Goal: Task Accomplishment & Management: Use online tool/utility

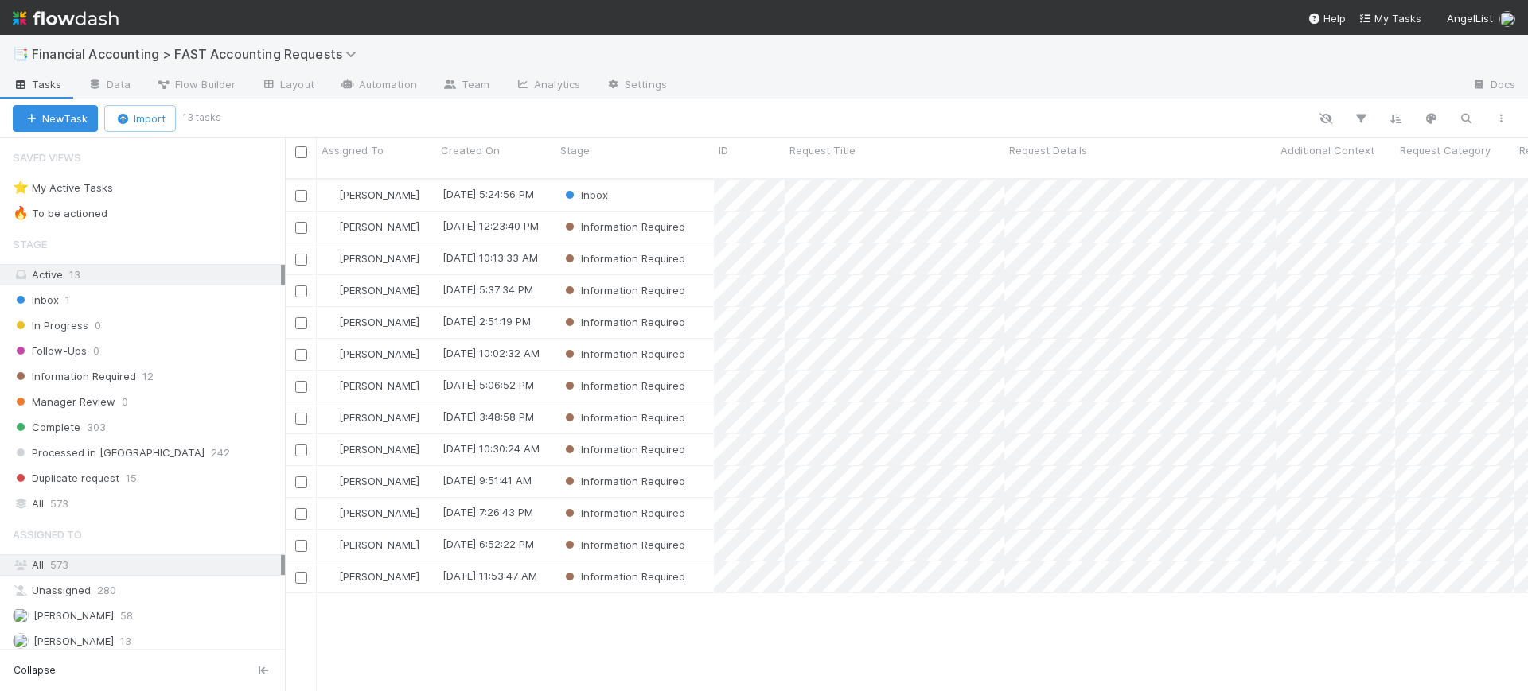
scroll to position [511, 1228]
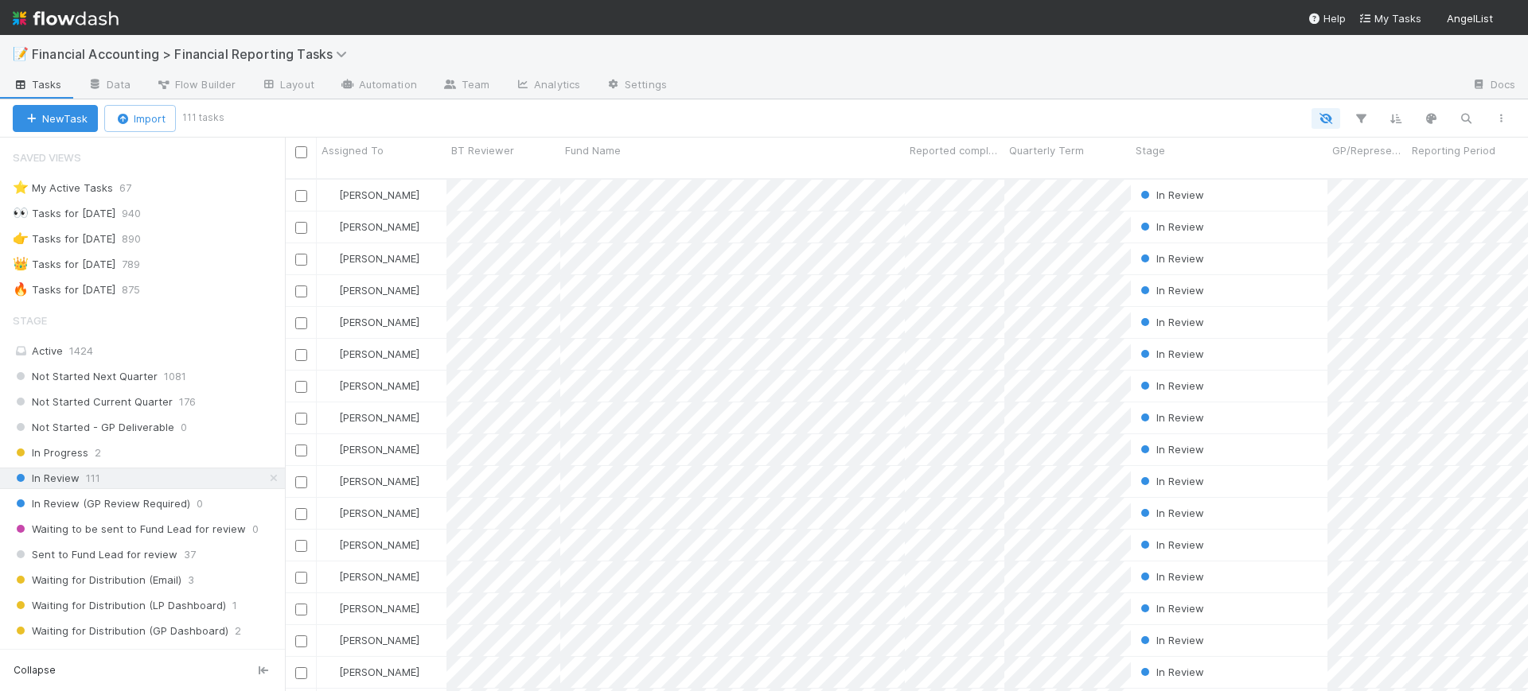
scroll to position [511, 1228]
click at [1365, 113] on icon "button" at bounding box center [1361, 118] width 16 height 14
click at [1182, 169] on button "Add Filter" at bounding box center [1116, 166] width 477 height 23
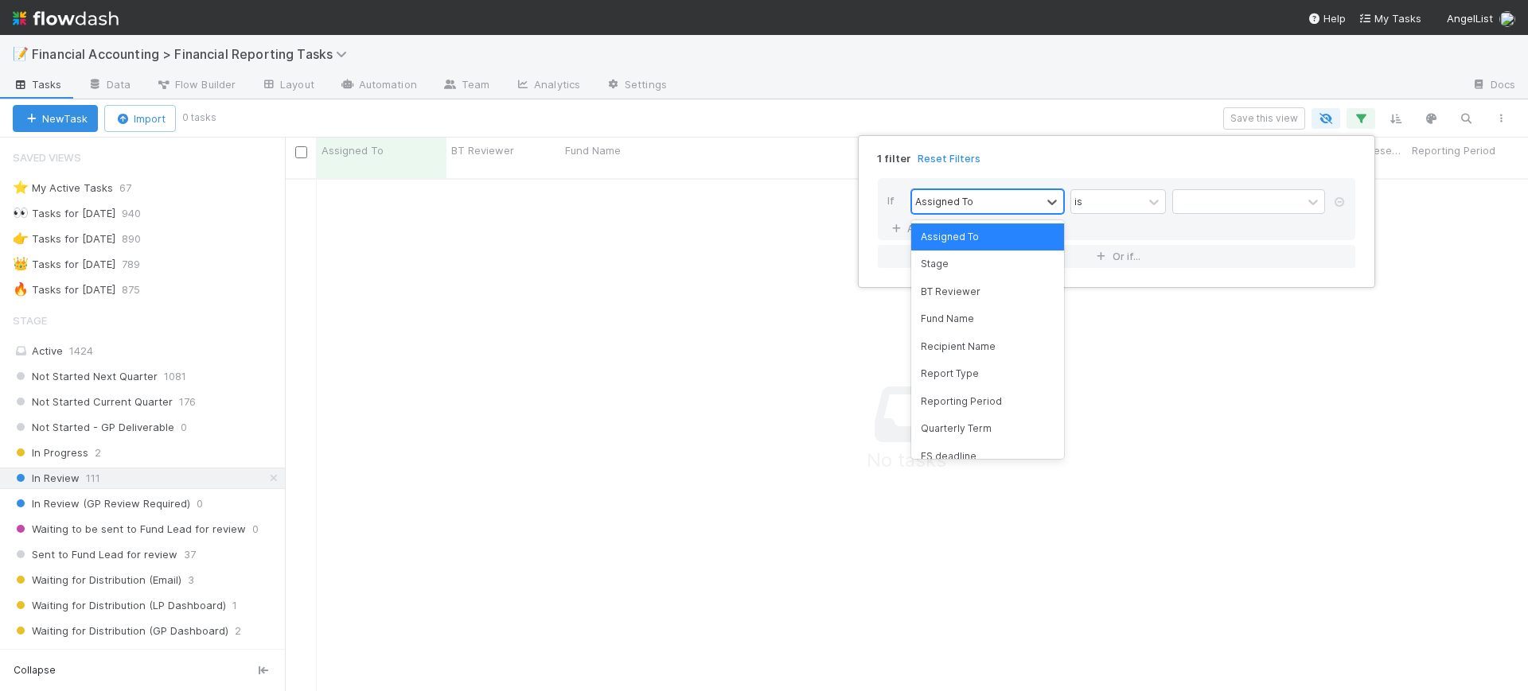
click at [989, 212] on div "Assigned To" at bounding box center [976, 201] width 129 height 23
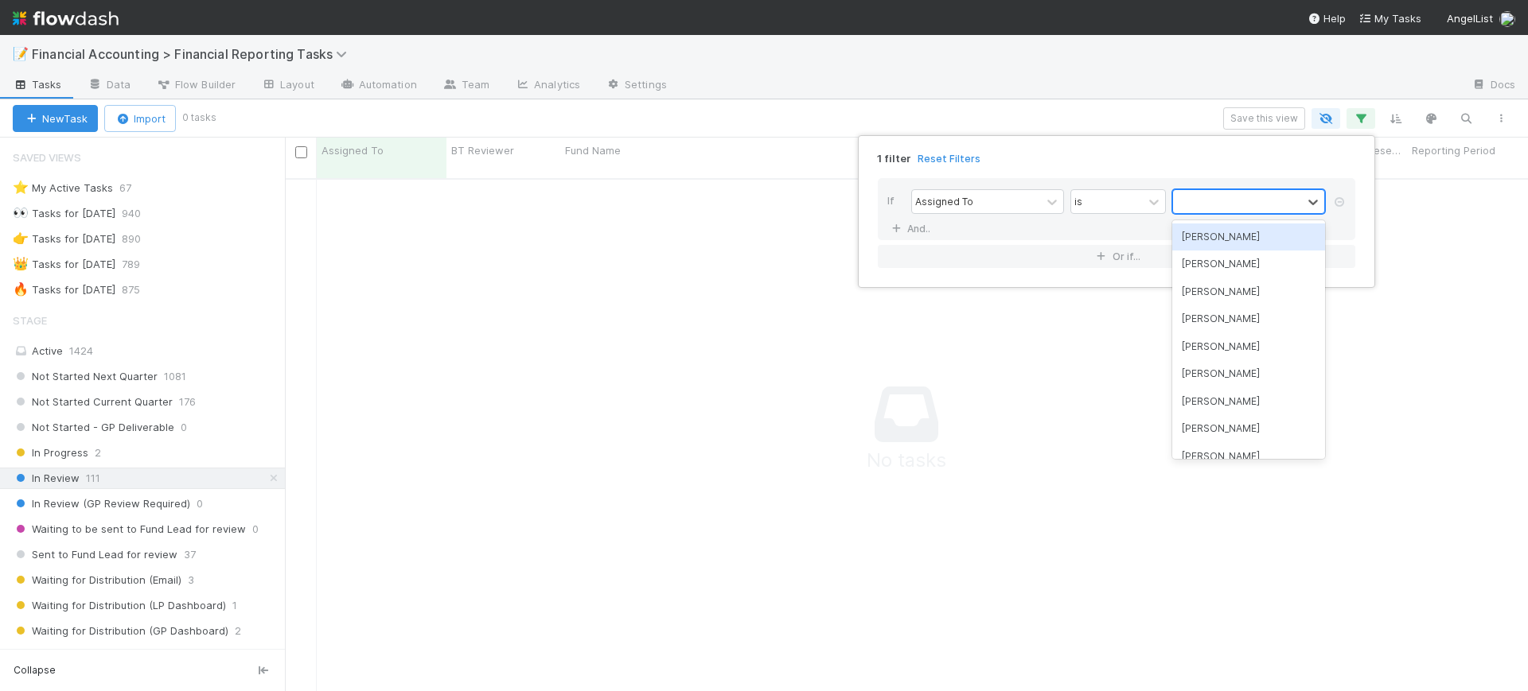
click at [1190, 204] on div at bounding box center [1237, 201] width 129 height 23
click at [1203, 240] on div "[PERSON_NAME]" at bounding box center [1248, 237] width 153 height 27
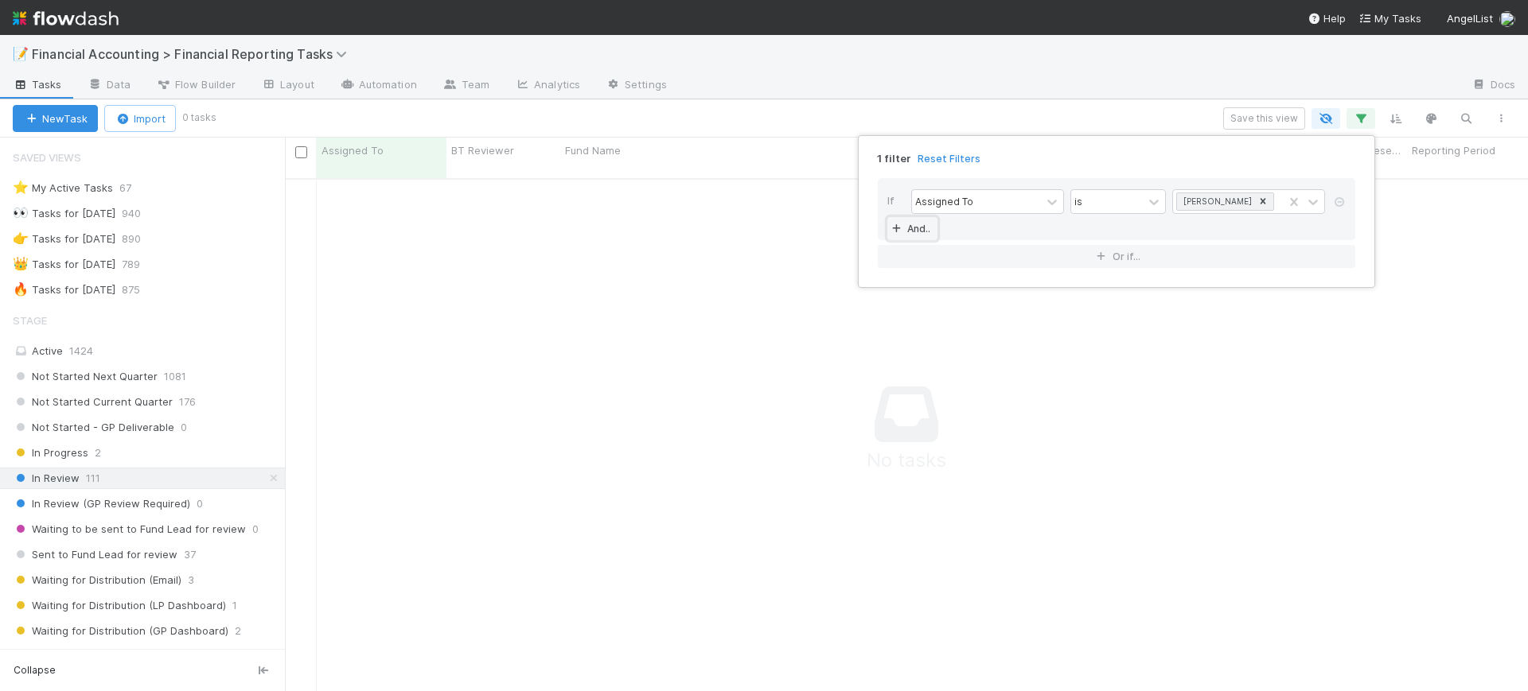
click at [894, 226] on icon at bounding box center [896, 229] width 16 height 10
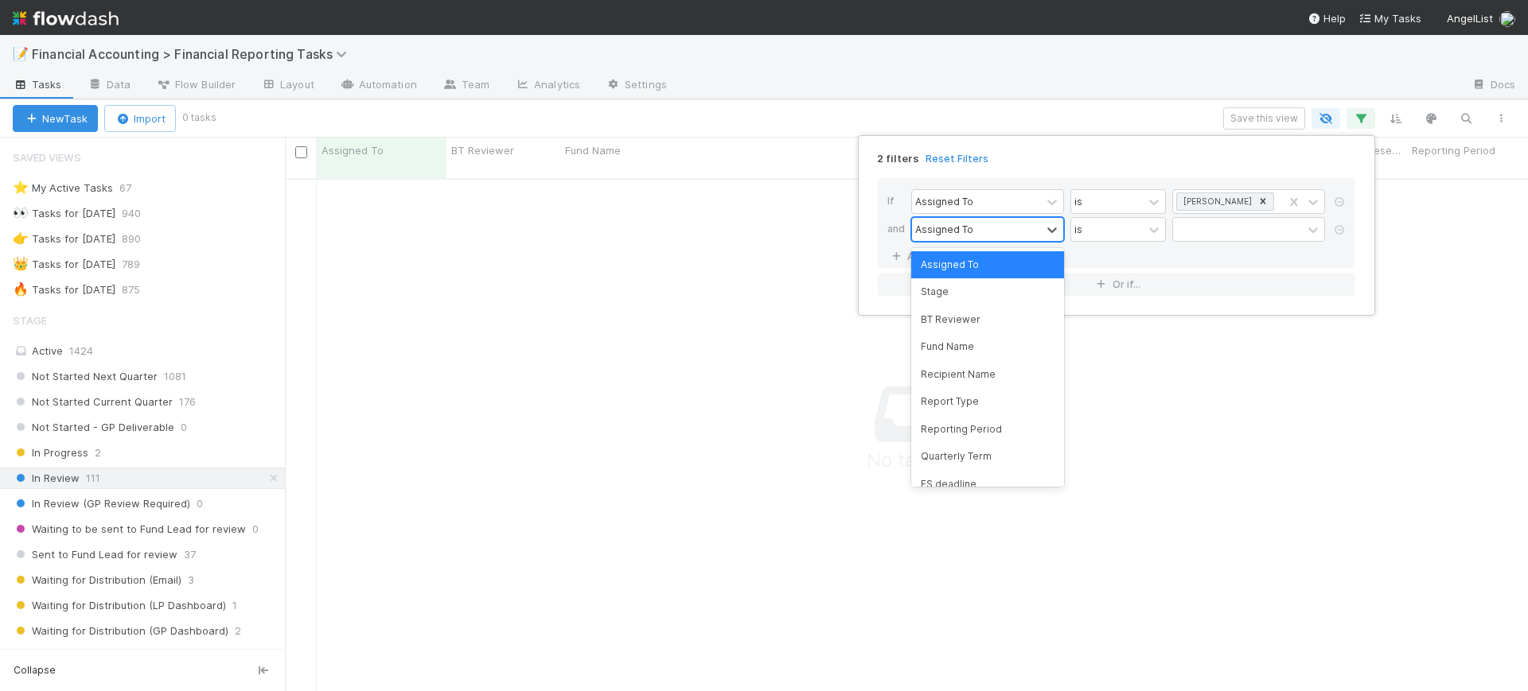
click at [981, 226] on div "Assigned To" at bounding box center [976, 229] width 129 height 23
click at [983, 422] on div "Reporting Period" at bounding box center [987, 429] width 153 height 27
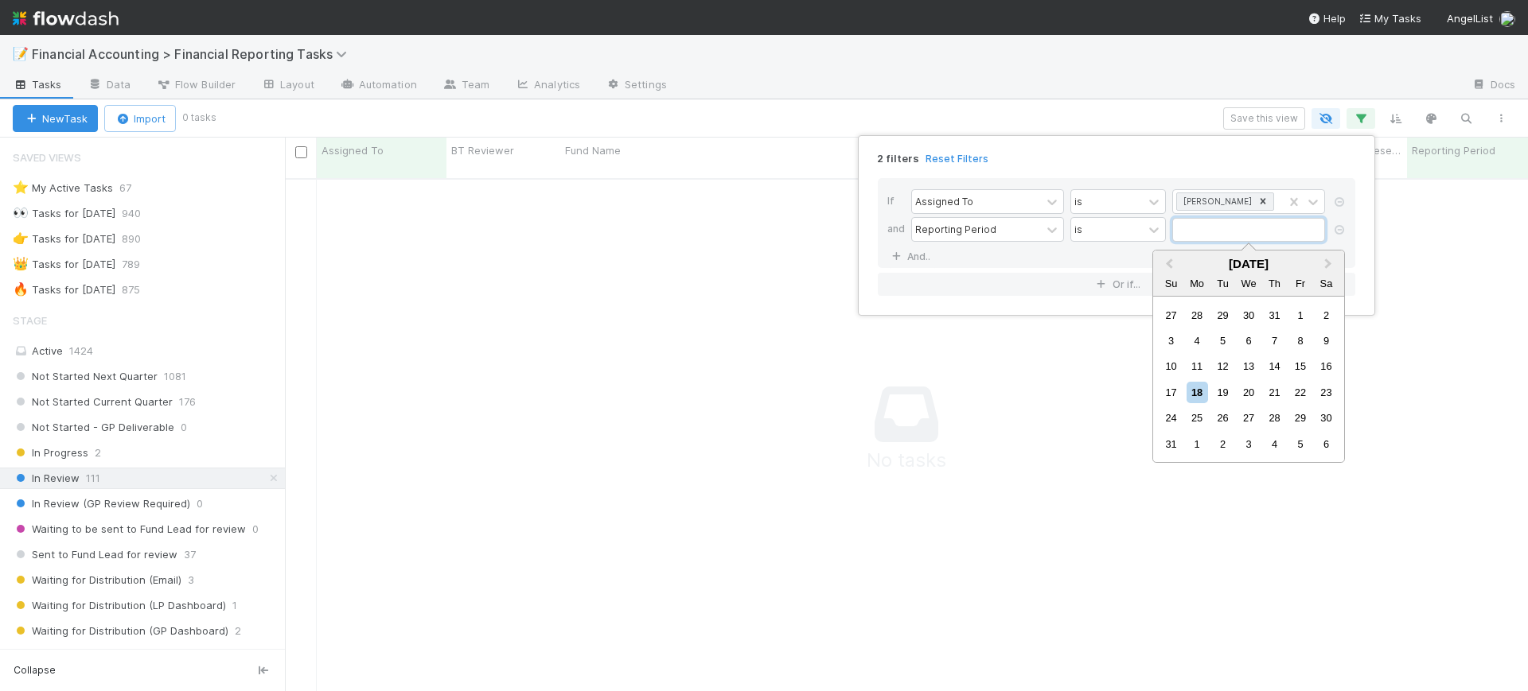
click at [1195, 238] on input "text" at bounding box center [1248, 230] width 153 height 24
click at [1169, 264] on span "Previous Month" at bounding box center [1169, 264] width 0 height 18
click at [1196, 423] on div "30" at bounding box center [1196, 417] width 21 height 21
type input "[DATE]"
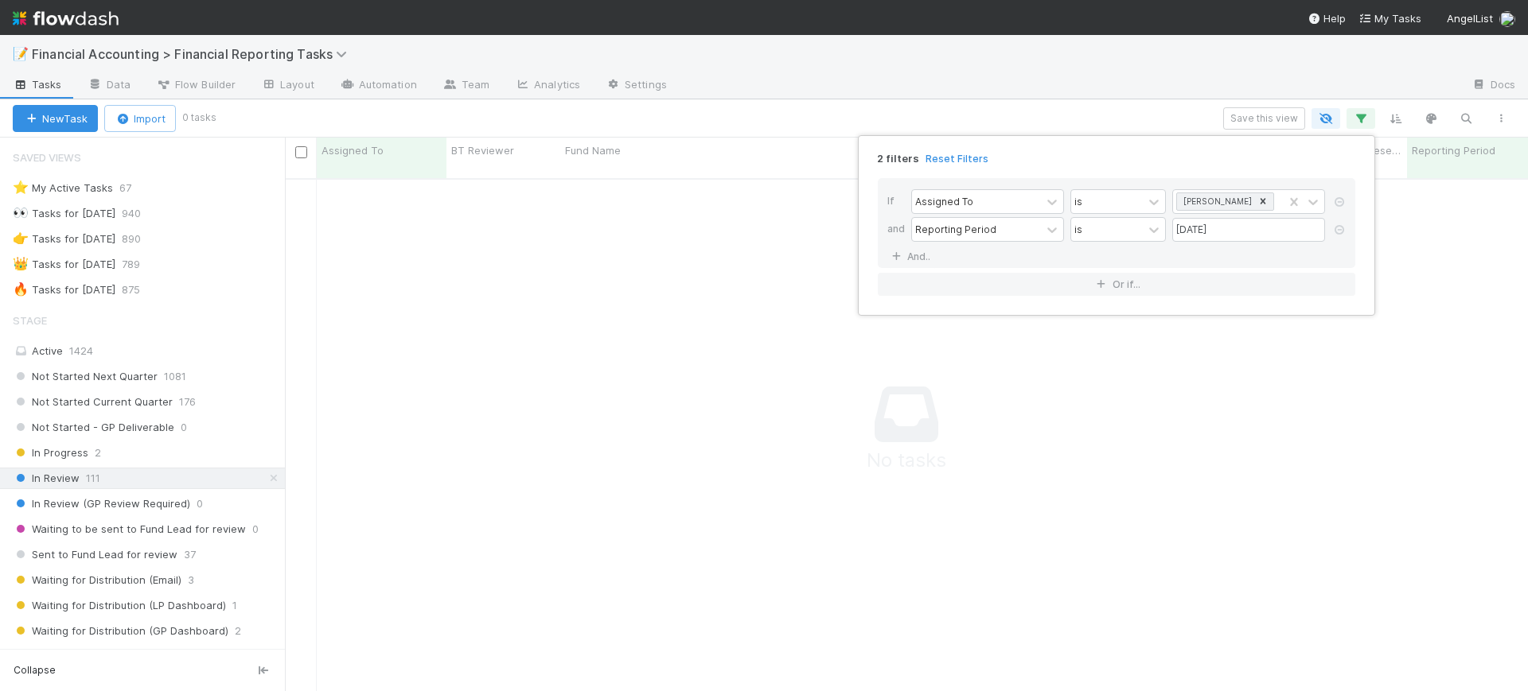
drag, startPoint x: 273, startPoint y: 306, endPoint x: 275, endPoint y: 356, distance: 50.2
click at [275, 356] on div "2 filters Reset Filters If Assigned To is [PERSON_NAME] and Reporting Period is…" at bounding box center [764, 345] width 1528 height 691
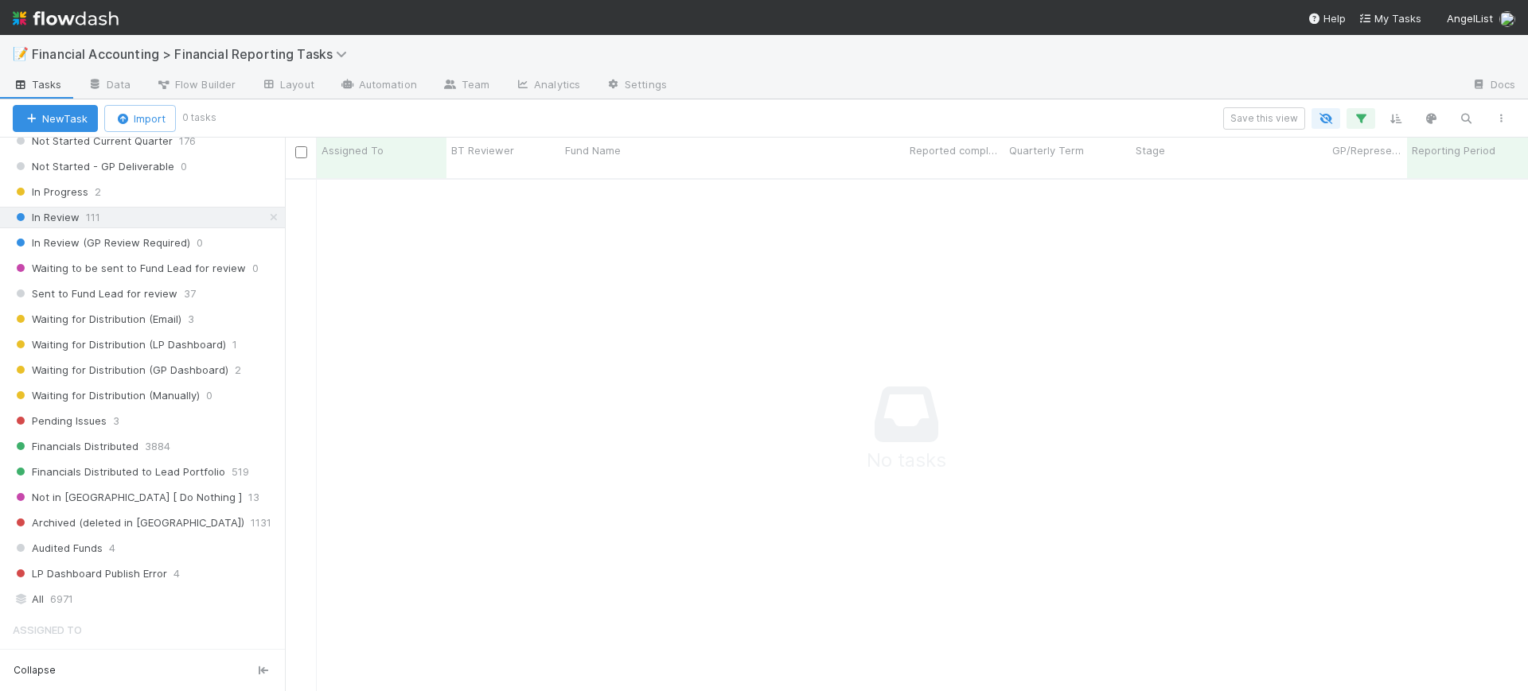
scroll to position [283, 0]
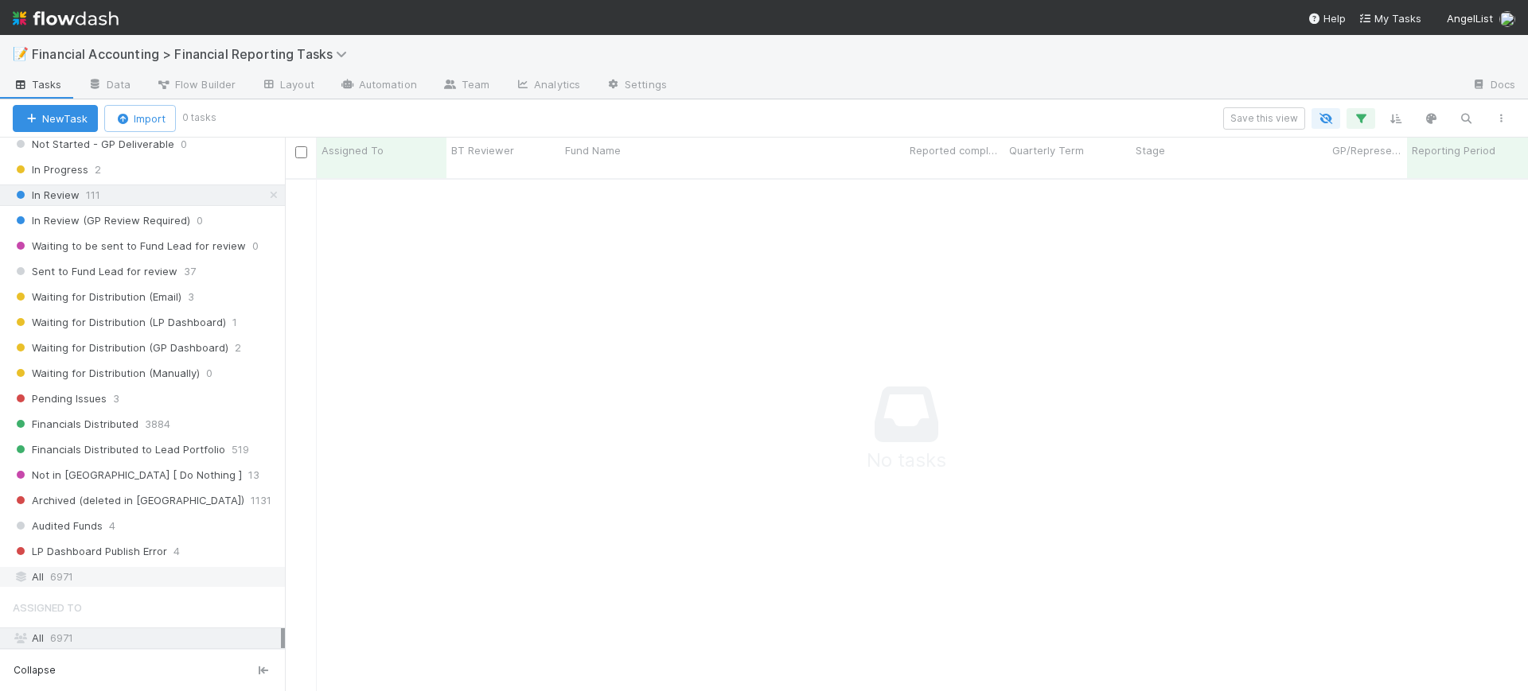
click at [94, 584] on div "All 6971" at bounding box center [147, 577] width 268 height 20
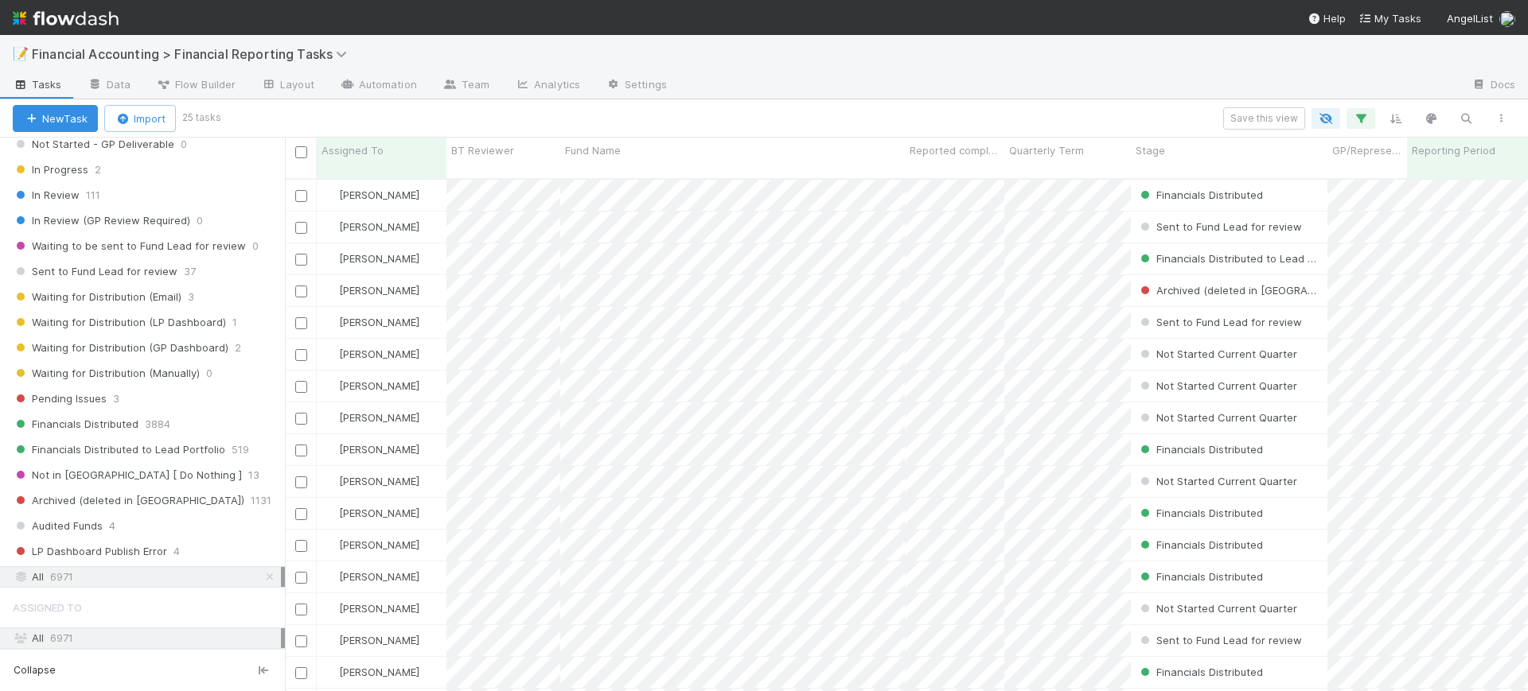
scroll to position [511, 1228]
click at [147, 279] on span "Sent to Fund Lead for review" at bounding box center [95, 272] width 165 height 20
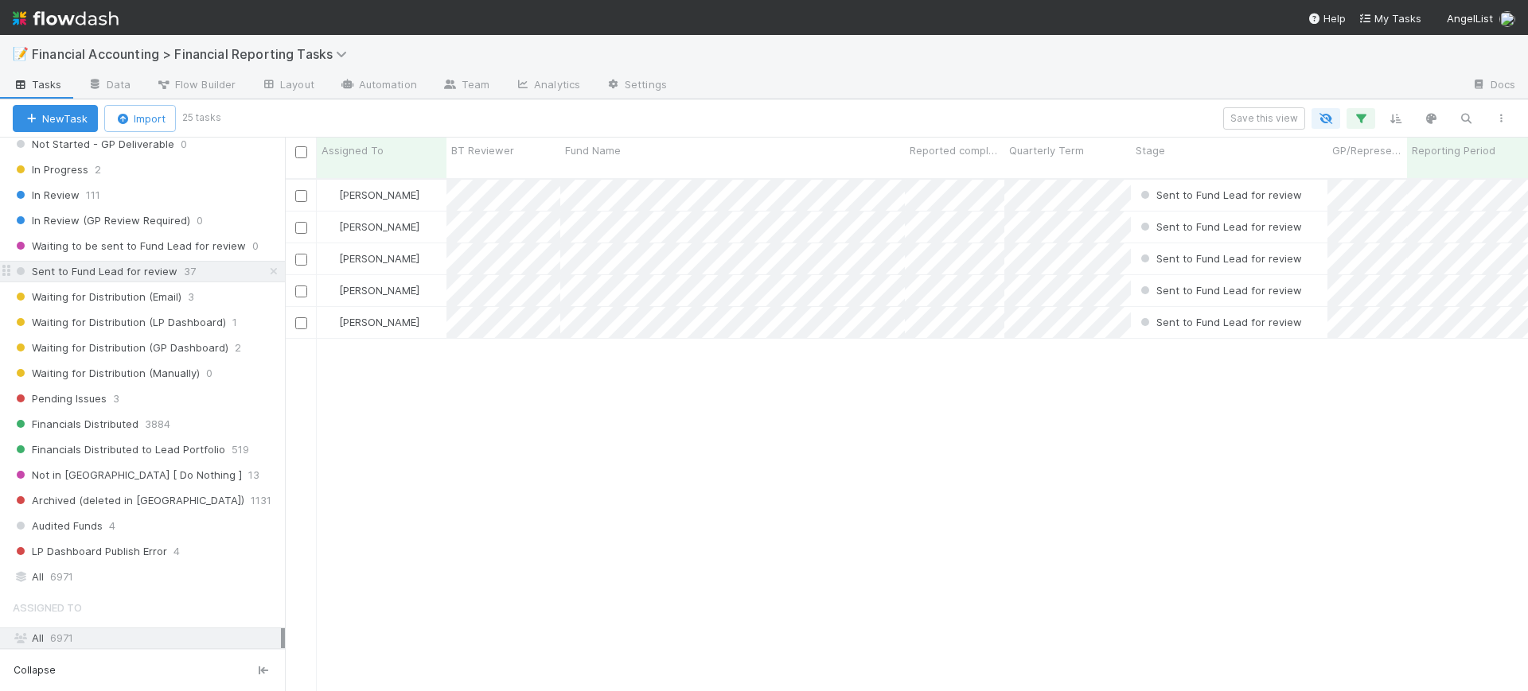
scroll to position [511, 1228]
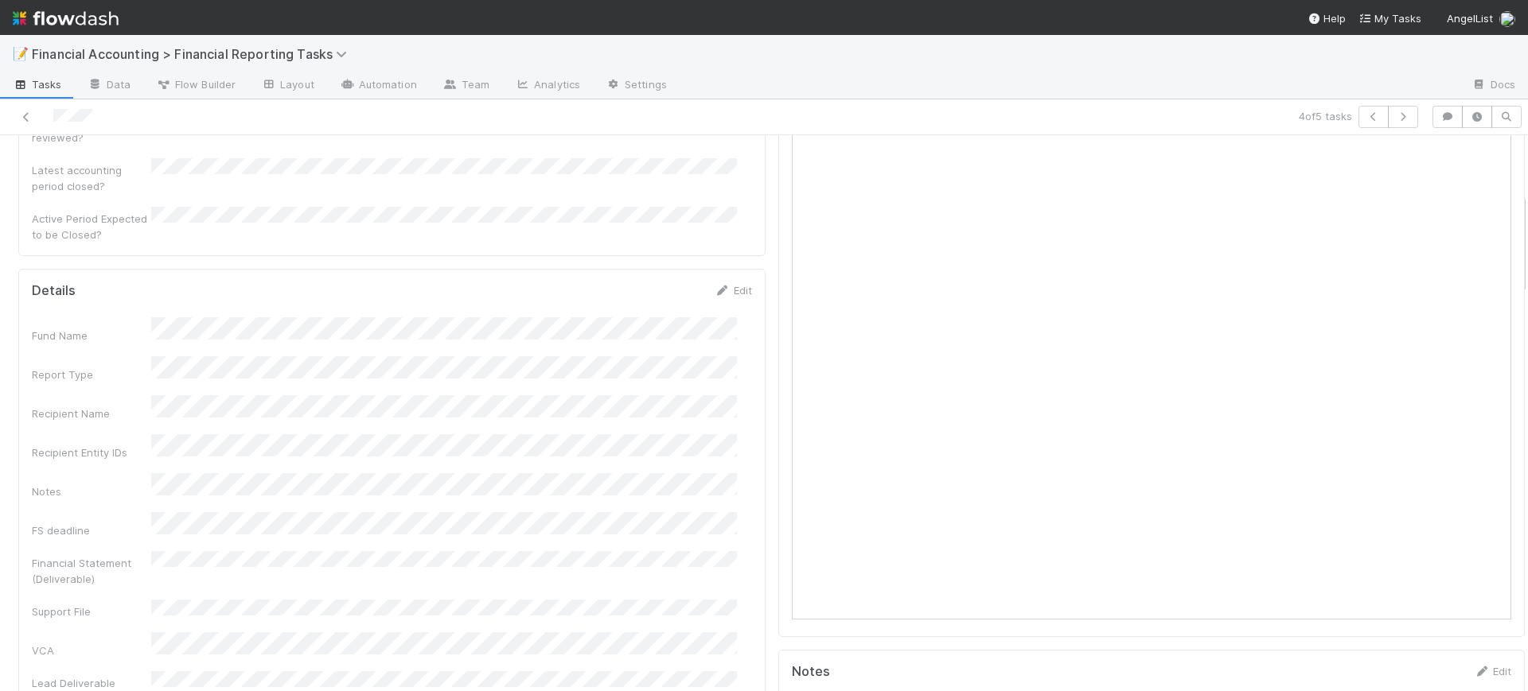
scroll to position [318, 0]
click at [718, 270] on link "Edit" at bounding box center [733, 276] width 37 height 13
click at [645, 268] on button "Save" at bounding box center [667, 281] width 45 height 27
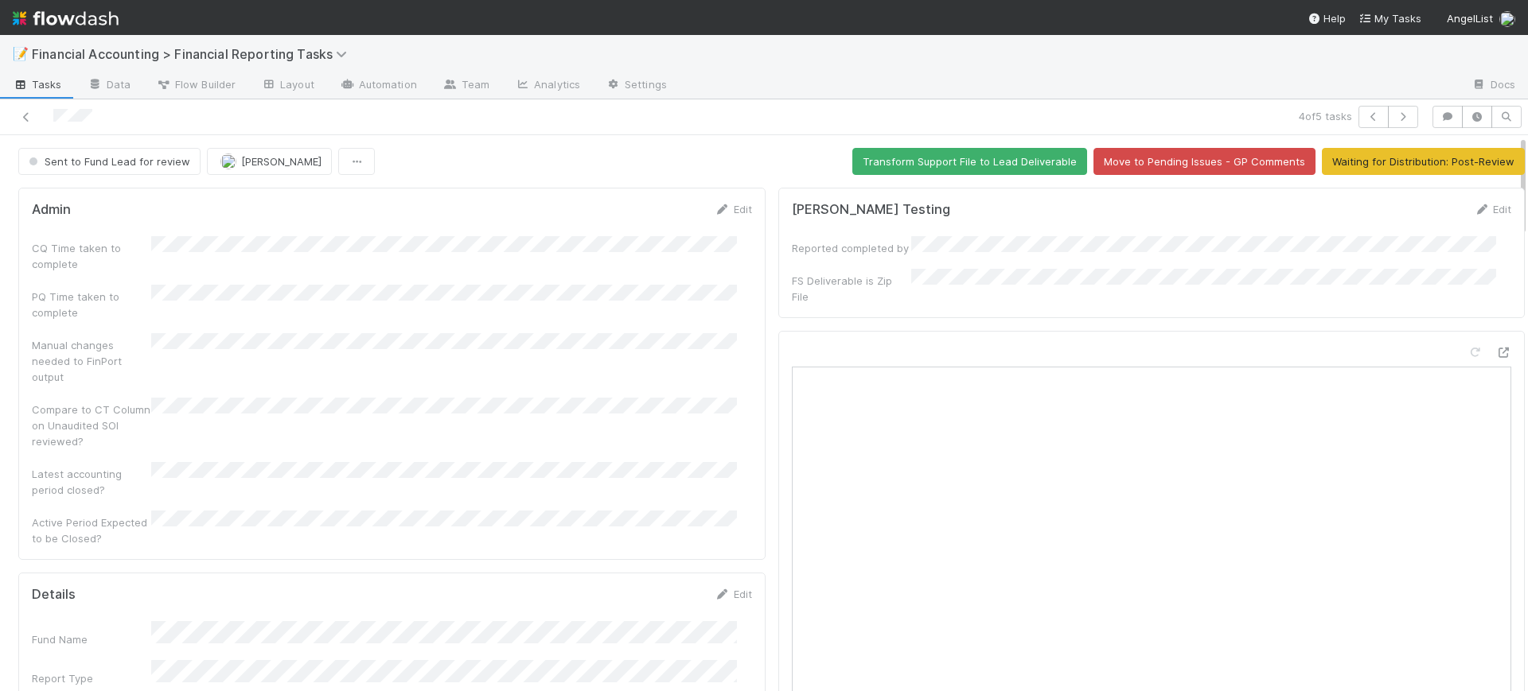
drag, startPoint x: 1508, startPoint y: 268, endPoint x: 1502, endPoint y: 152, distance: 116.3
click at [177, 148] on button "Sent to Fund Lead for review" at bounding box center [109, 161] width 182 height 27
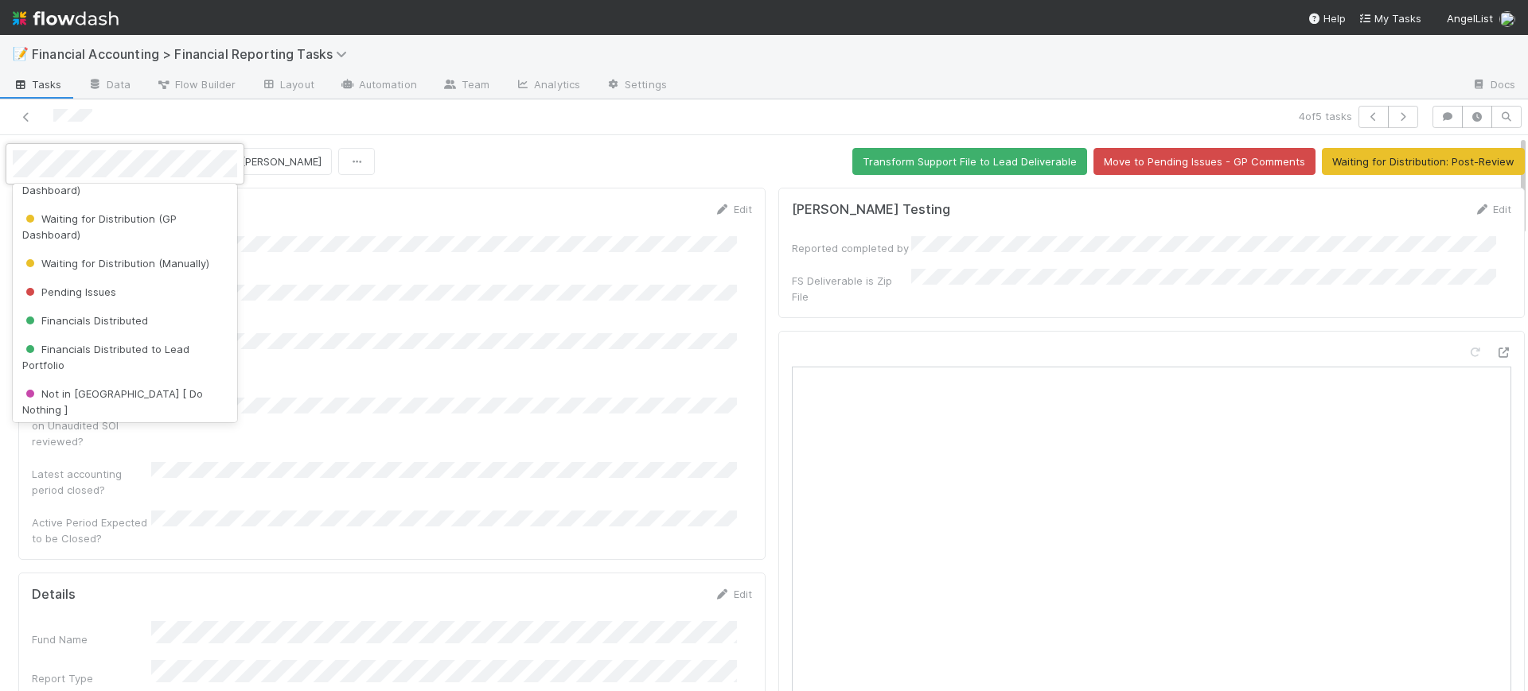
scroll to position [282, 0]
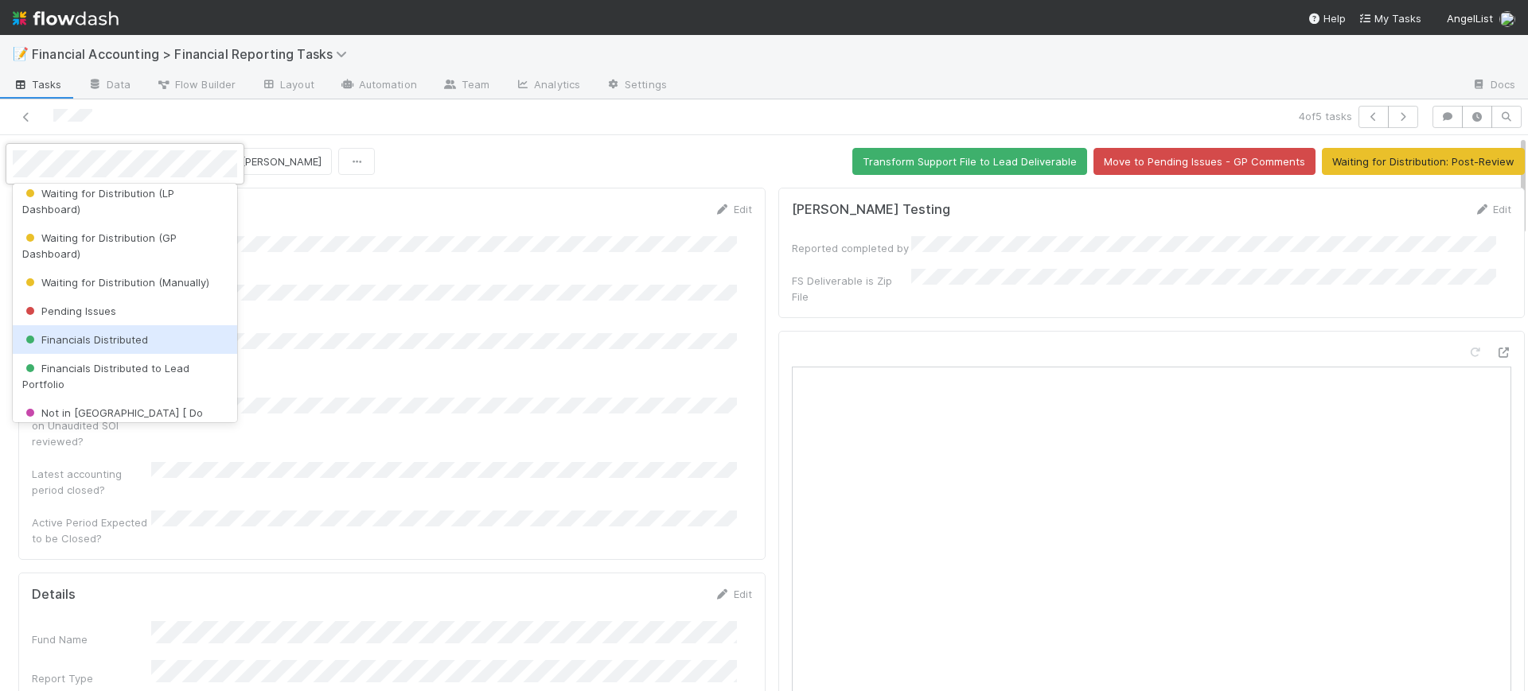
click at [165, 332] on div "Financials Distributed" at bounding box center [125, 339] width 224 height 29
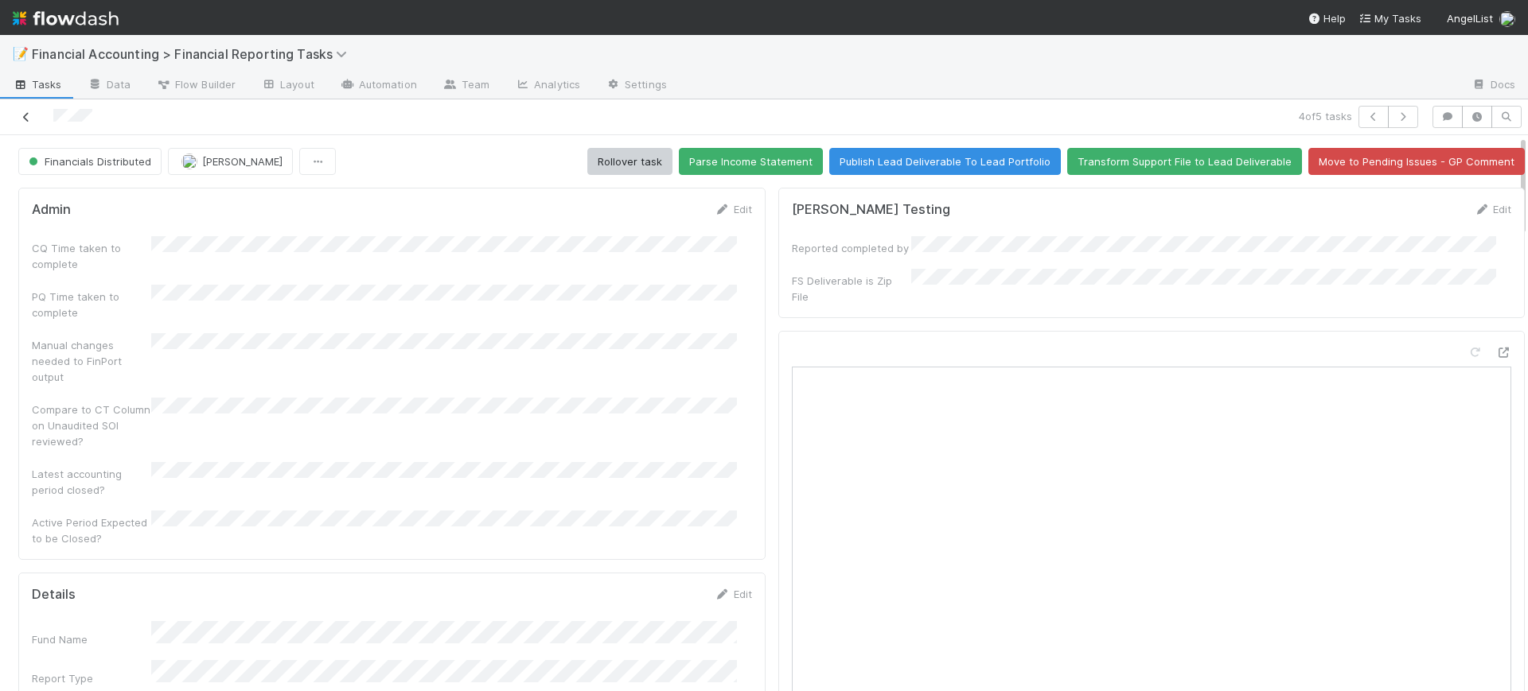
click at [25, 119] on icon at bounding box center [26, 117] width 16 height 10
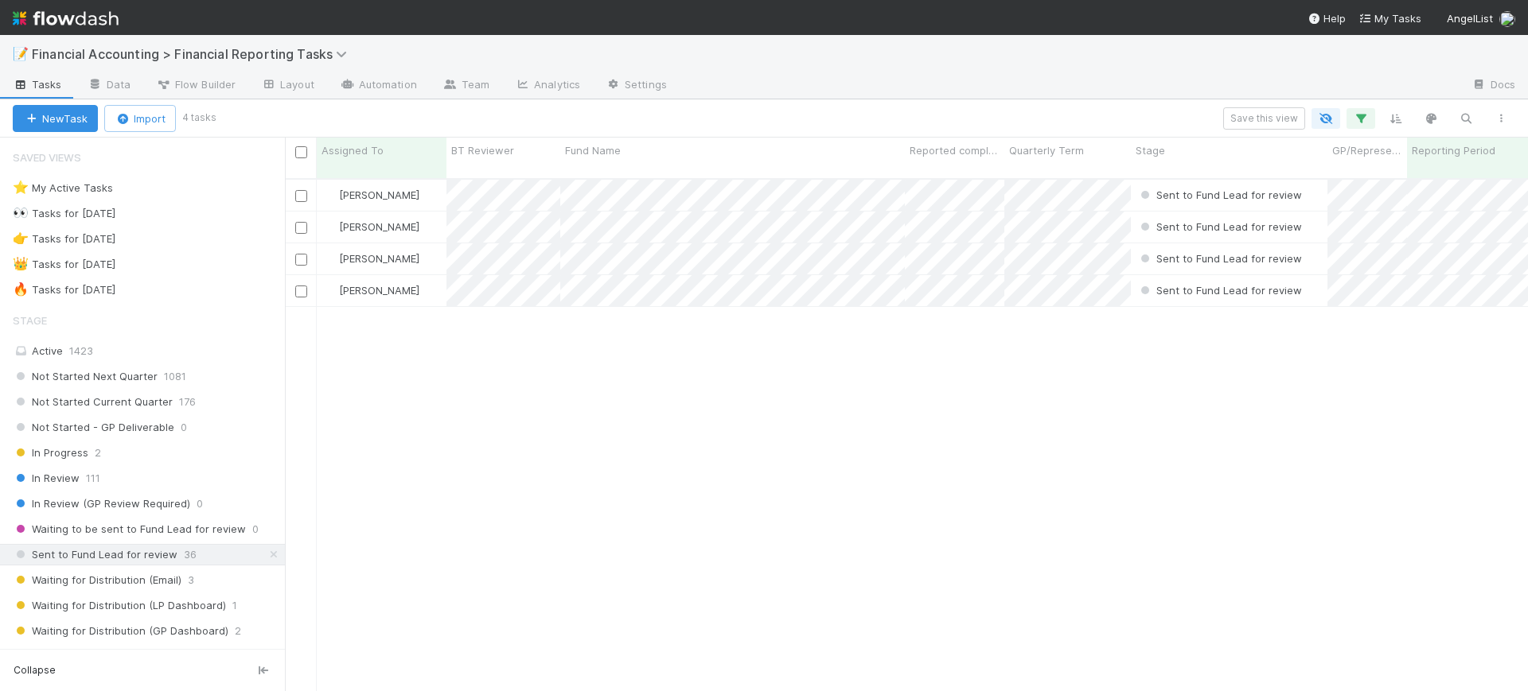
scroll to position [511, 1228]
